Goal: Task Accomplishment & Management: Complete application form

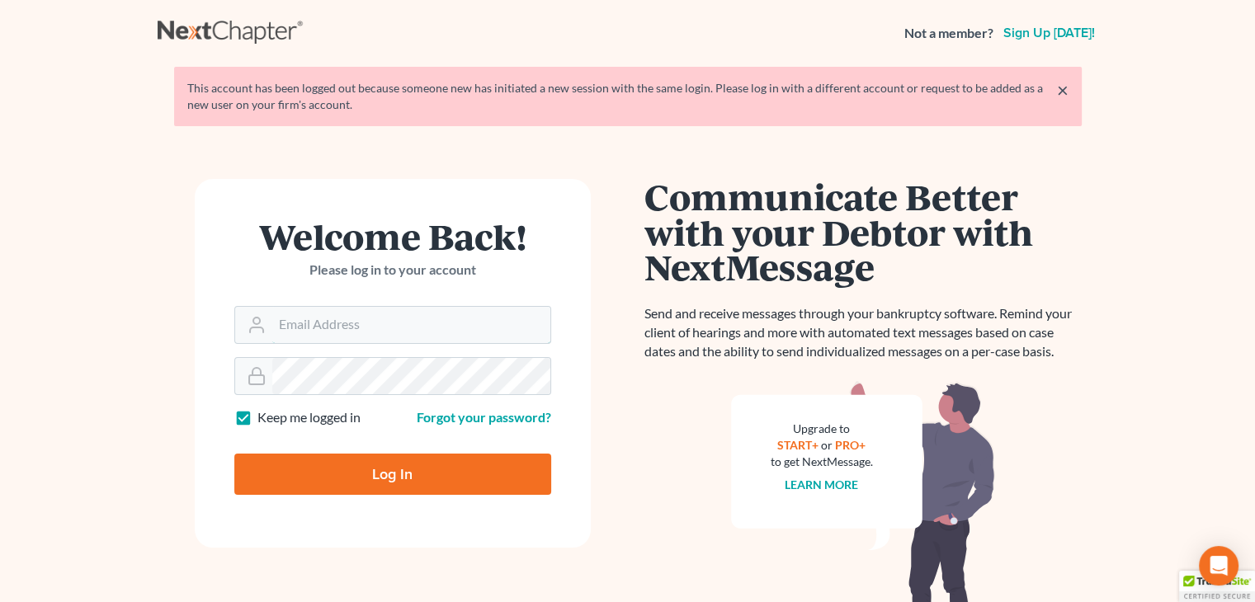
type input "[EMAIL_ADDRESS][DOMAIN_NAME]"
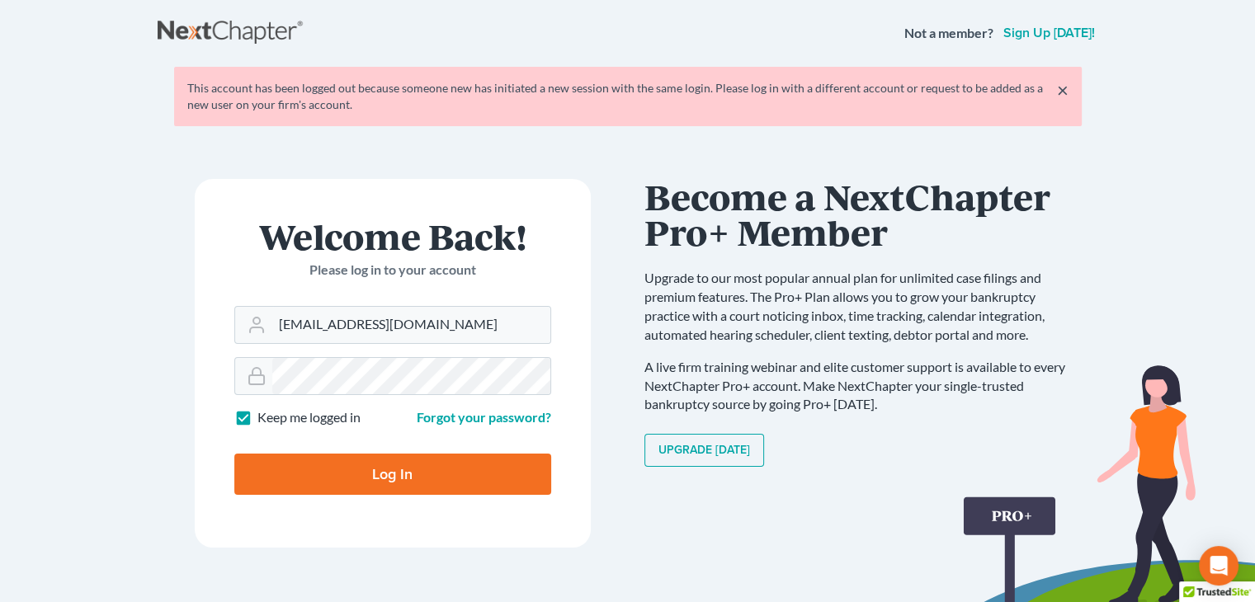
click at [314, 480] on input "Log In" at bounding box center [392, 474] width 317 height 41
type input "Thinking..."
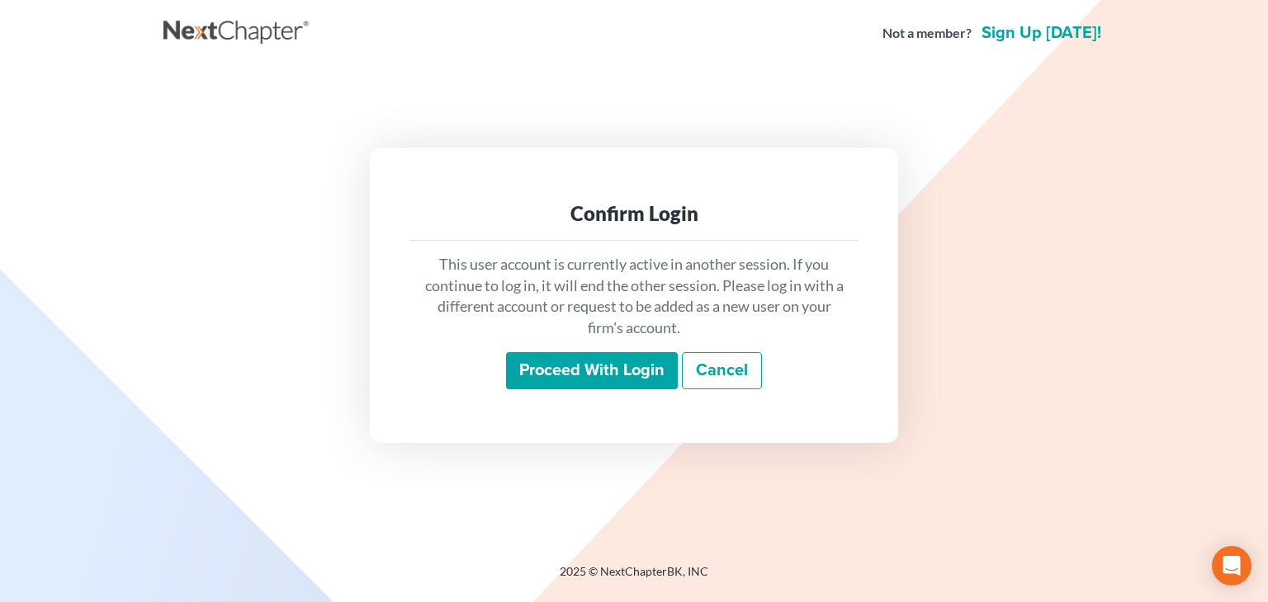
click at [583, 376] on input "Proceed with login" at bounding box center [592, 371] width 172 height 38
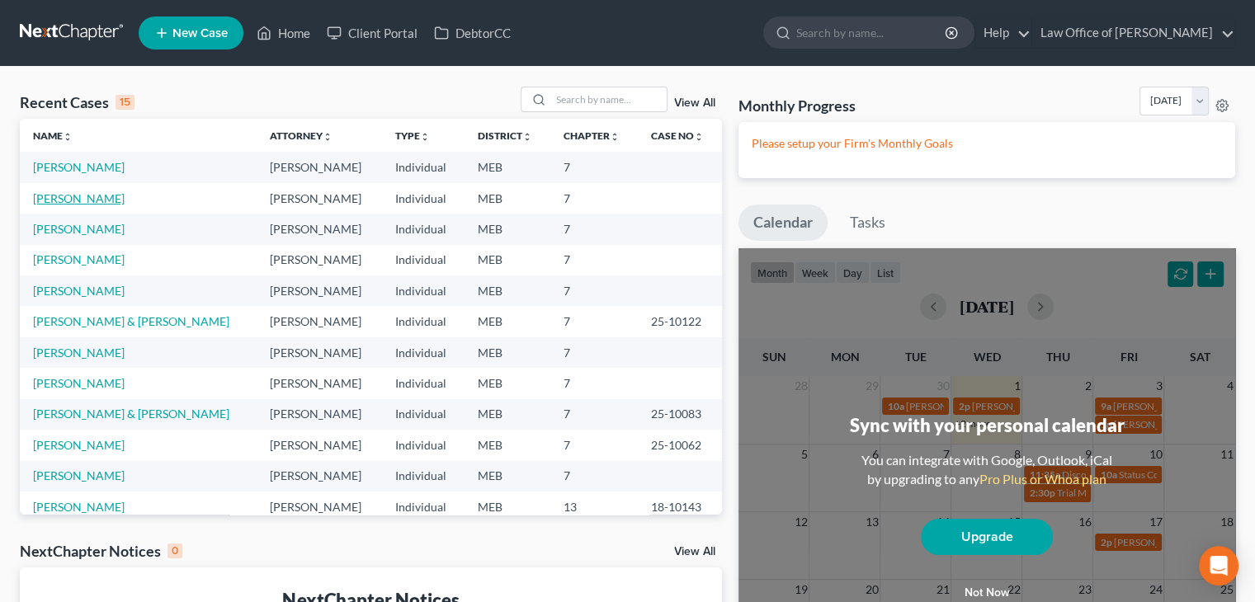
click at [63, 197] on link "Tompson, Hunter" at bounding box center [79, 198] width 92 height 14
select select "4"
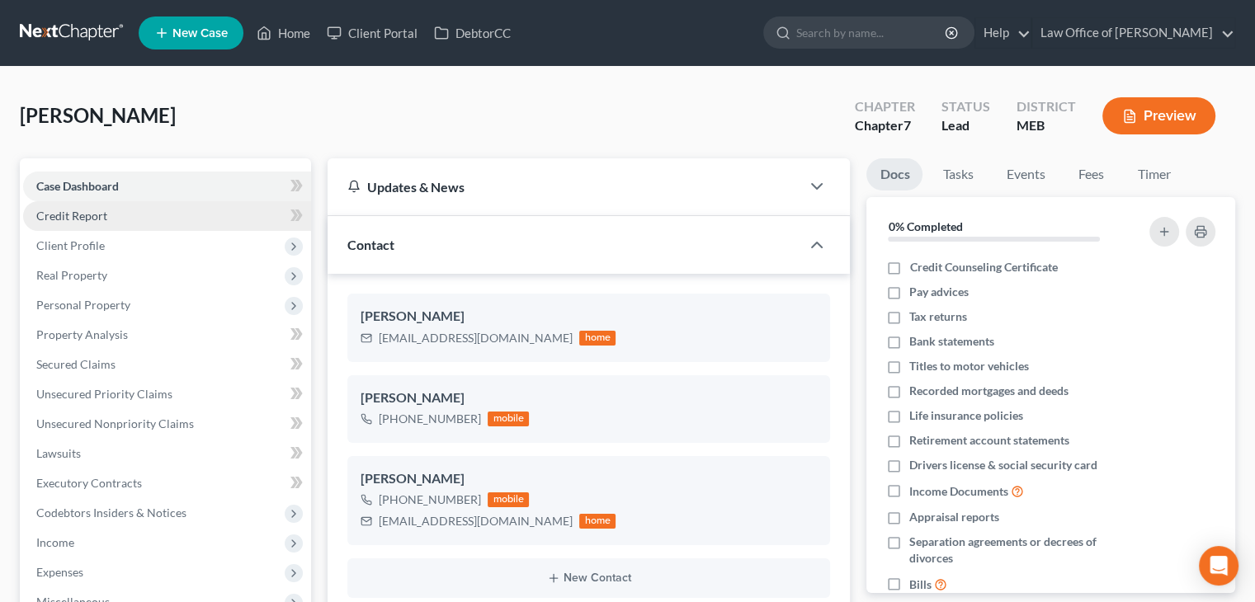
click at [224, 207] on link "Credit Report" at bounding box center [167, 216] width 288 height 30
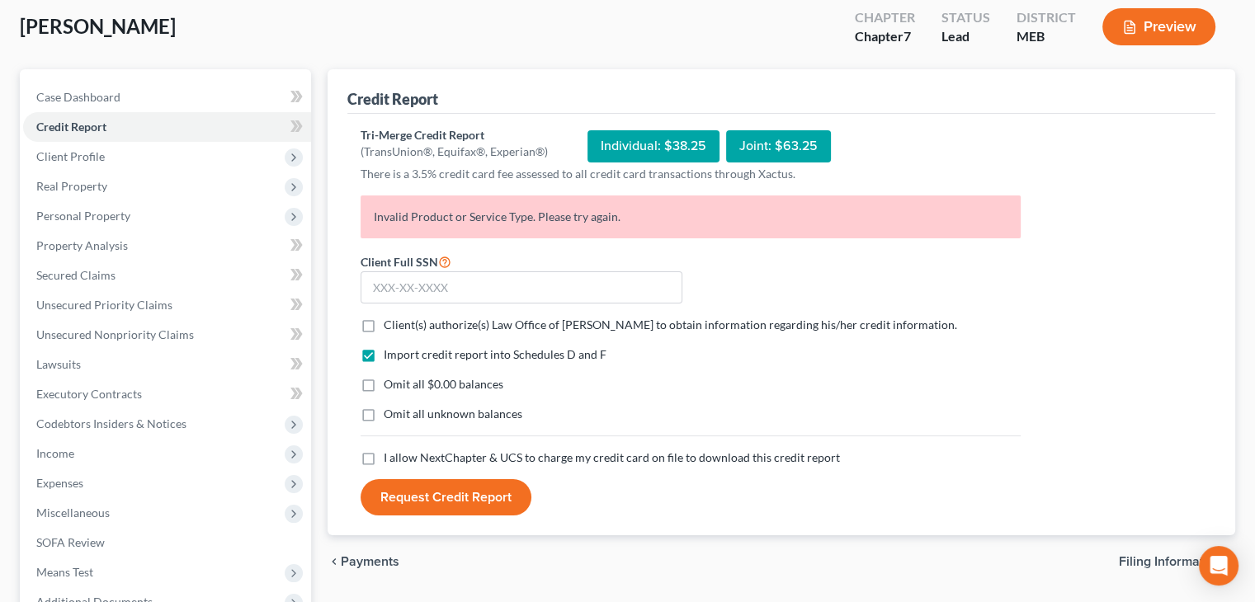
scroll to position [89, 0]
click at [384, 324] on label "Client(s) authorize(s) Law Office of Laura Hopkins to obtain information regard…" at bounding box center [671, 325] width 574 height 17
click at [390, 324] on input "Client(s) authorize(s) Law Office of Laura Hopkins to obtain information regard…" at bounding box center [395, 322] width 11 height 11
checkbox input "true"
click at [384, 388] on label "Omit all $0.00 balances" at bounding box center [444, 384] width 120 height 17
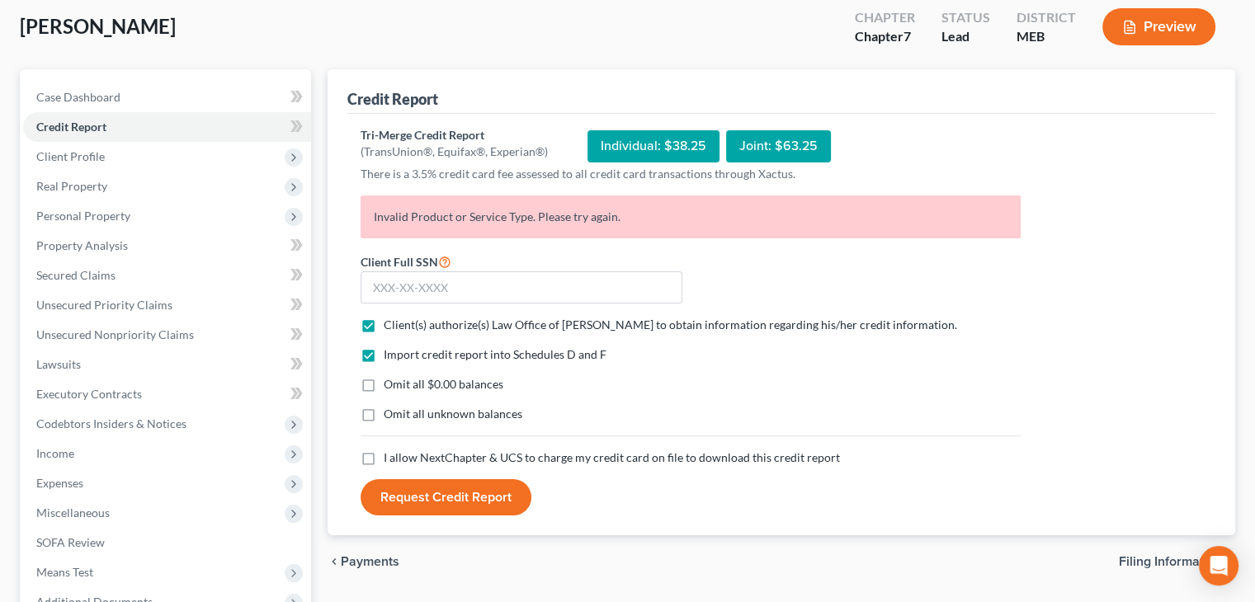
click at [390, 387] on input "Omit all $0.00 balances" at bounding box center [395, 381] width 11 height 11
checkbox input "true"
click at [384, 456] on label "I allow NextChapter & UCS to charge my credit card on file to download this cre…" at bounding box center [612, 458] width 456 height 17
click at [390, 456] on input "I allow NextChapter & UCS to charge my credit card on file to download this cre…" at bounding box center [395, 455] width 11 height 11
checkbox input "true"
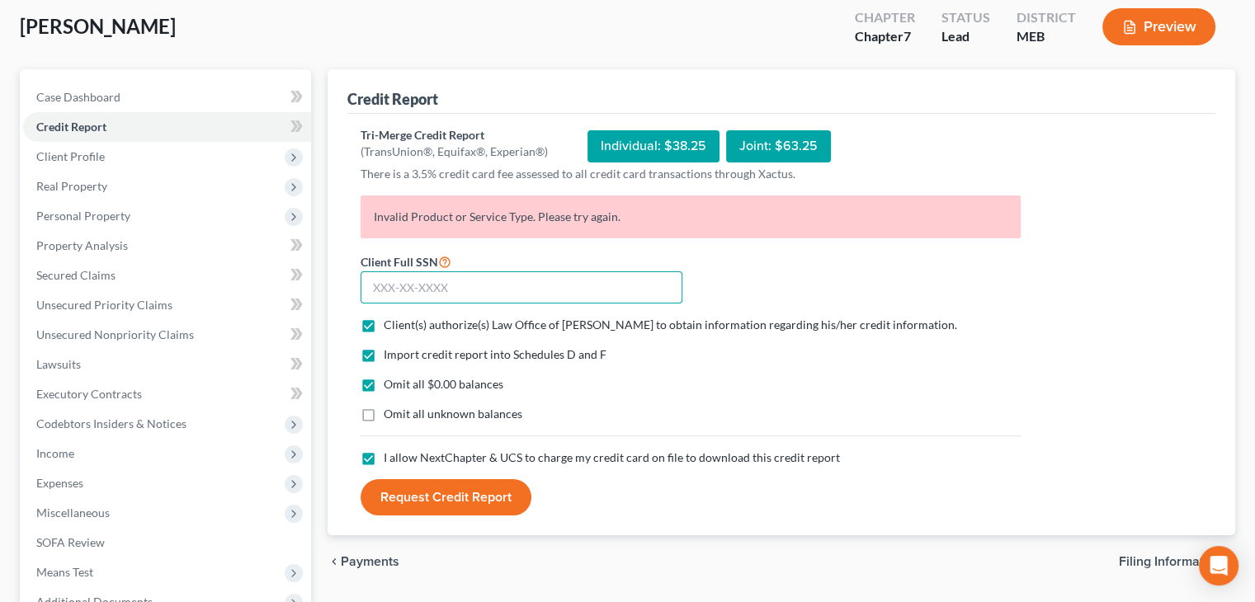
click at [423, 281] on input "text" at bounding box center [522, 288] width 322 height 33
type input "004-98-0923"
click at [460, 506] on button "Request Credit Report" at bounding box center [446, 498] width 171 height 36
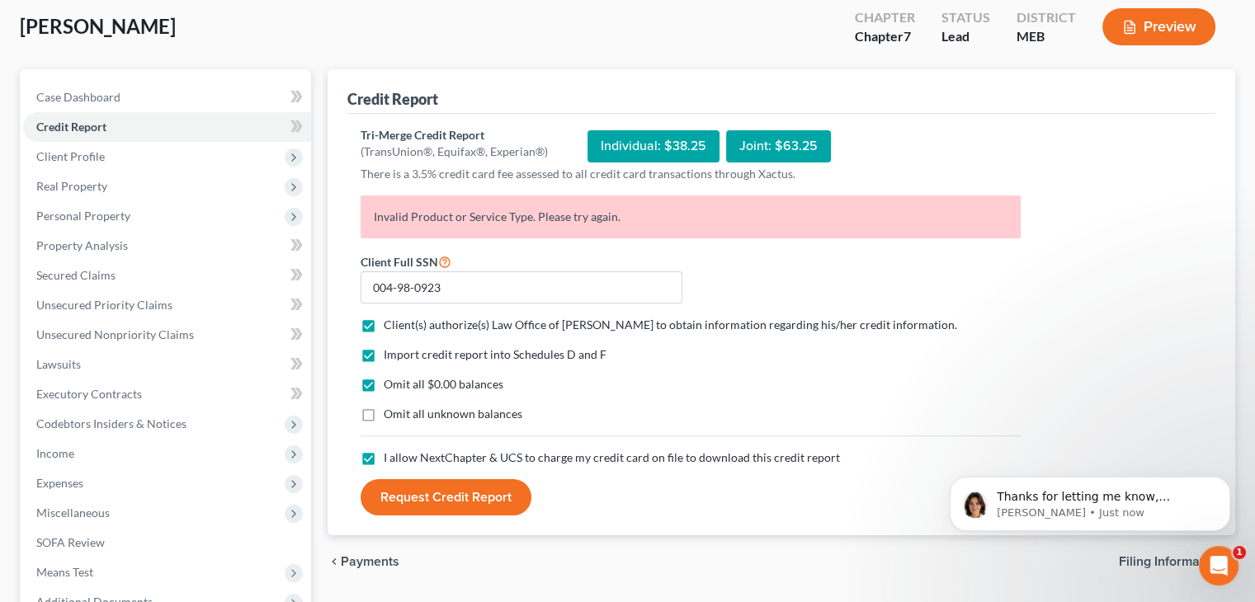
scroll to position [0, 0]
click at [1049, 506] on p "Emma • 2m ago" at bounding box center [1103, 513] width 213 height 15
